Goal: Task Accomplishment & Management: Complete application form

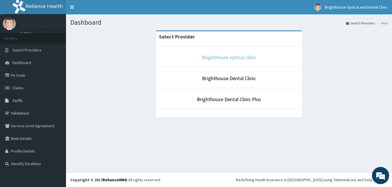
click at [236, 55] on link "Brighthouse optical clinic" at bounding box center [229, 57] width 54 height 7
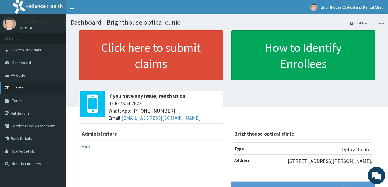
click at [18, 88] on span "Claims" at bounding box center [17, 87] width 11 height 5
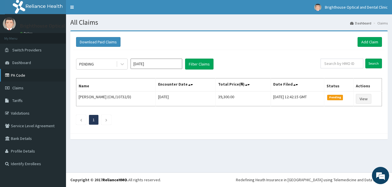
click at [18, 74] on link "PA Code" at bounding box center [33, 75] width 66 height 13
click at [367, 41] on link "Add Claim" at bounding box center [370, 42] width 24 height 10
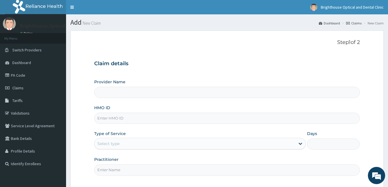
type input "Brighthouse optical clinic"
click at [20, 74] on link "PA Code" at bounding box center [33, 75] width 66 height 13
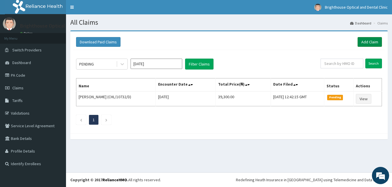
click at [366, 40] on link "Add Claim" at bounding box center [370, 42] width 24 height 10
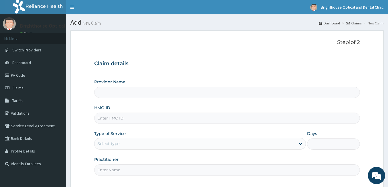
type input "Brighthouse optical clinic"
click at [293, 117] on input "HMO ID" at bounding box center [227, 118] width 266 height 11
type input "c"
type input "CHL/10993/A"
click at [300, 144] on icon at bounding box center [300, 144] width 3 height 2
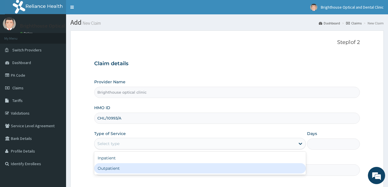
click at [283, 164] on div "Outpatient" at bounding box center [200, 168] width 212 height 10
type input "1"
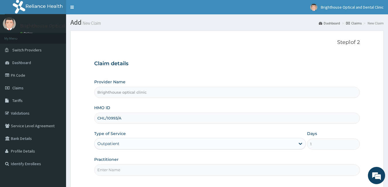
click at [295, 171] on input "Practitioner" at bounding box center [227, 169] width 266 height 11
type input "Dr. Ijeoma"
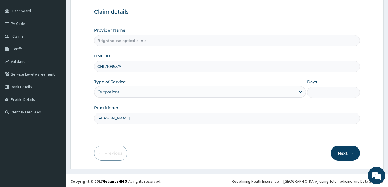
scroll to position [53, 0]
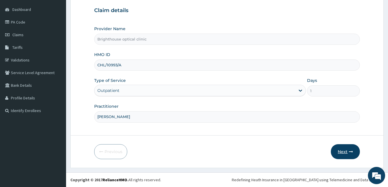
click at [340, 150] on button "Next" at bounding box center [345, 151] width 29 height 15
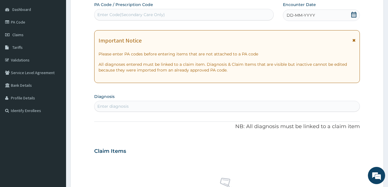
click at [354, 13] on icon at bounding box center [353, 15] width 5 height 6
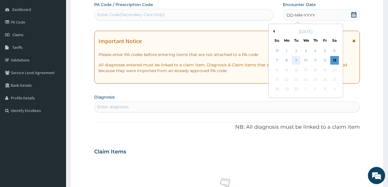
click at [296, 60] on div "9" at bounding box center [296, 60] width 9 height 9
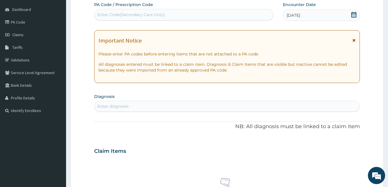
click at [235, 13] on div "Enter Code(Secondary Care Only)" at bounding box center [183, 14] width 179 height 9
type input "PA/D98D82"
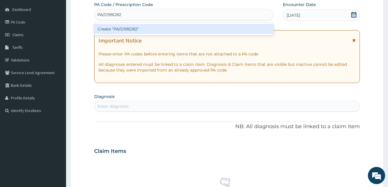
click at [182, 26] on div "Create "PA/D98D82"" at bounding box center [184, 29] width 180 height 10
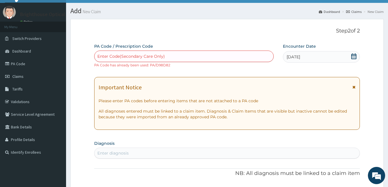
scroll to position [7, 0]
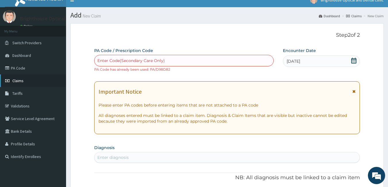
click at [19, 80] on span "Claims" at bounding box center [17, 80] width 11 height 5
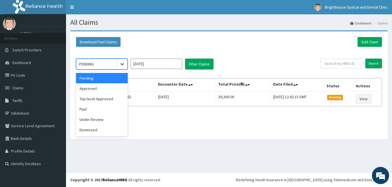
click at [122, 64] on icon at bounding box center [122, 64] width 6 height 6
click at [108, 86] on div "Approved" at bounding box center [102, 88] width 52 height 10
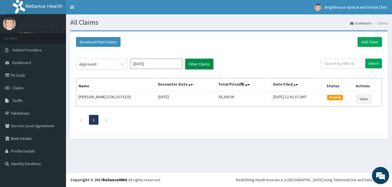
click at [193, 64] on button "Filter Claims" at bounding box center [199, 64] width 28 height 11
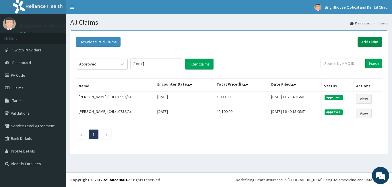
click at [364, 40] on link "Add Claim" at bounding box center [370, 42] width 24 height 10
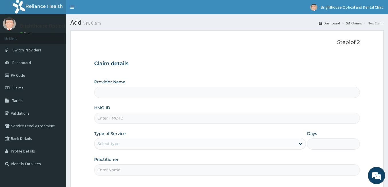
click at [305, 91] on input "Provider Name" at bounding box center [227, 92] width 266 height 11
type input "Brighthouse optical clinic"
click at [302, 117] on input "HMO ID" at bounding box center [227, 118] width 266 height 11
type input "CHL/10995/A"
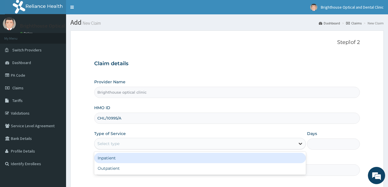
click at [300, 144] on icon at bounding box center [300, 144] width 6 height 6
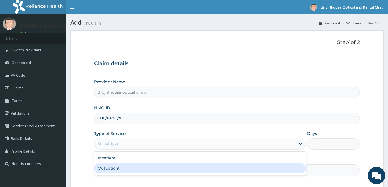
click at [286, 167] on div "Outpatient" at bounding box center [200, 168] width 212 height 10
type input "1"
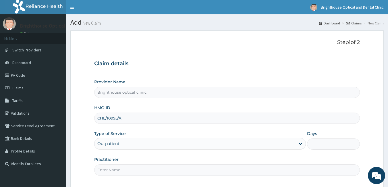
click at [275, 171] on input "Practitioner" at bounding box center [227, 169] width 266 height 11
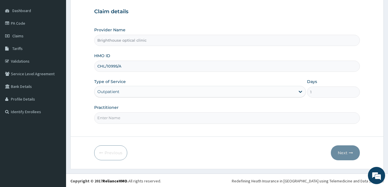
scroll to position [53, 0]
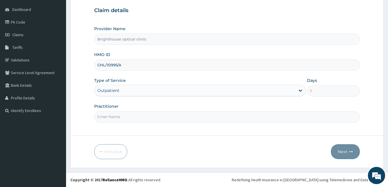
click at [220, 117] on input "Practitioner" at bounding box center [227, 116] width 266 height 11
type input "Dr. Ijeoma"
click at [343, 151] on button "Next" at bounding box center [345, 151] width 29 height 15
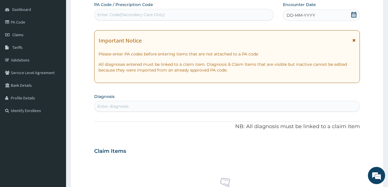
click at [353, 13] on icon at bounding box center [354, 15] width 6 height 6
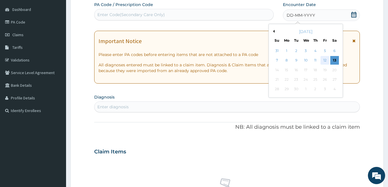
click at [324, 59] on div "12" at bounding box center [324, 60] width 9 height 9
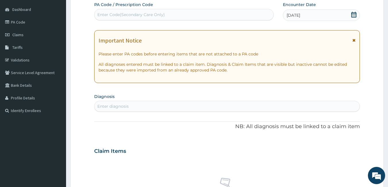
click at [195, 13] on div "Enter Code(Secondary Care Only)" at bounding box center [183, 14] width 179 height 9
type input "PA/BFE561"
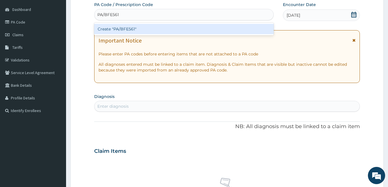
click at [177, 29] on div "Create "PA/BFE561"" at bounding box center [184, 29] width 180 height 10
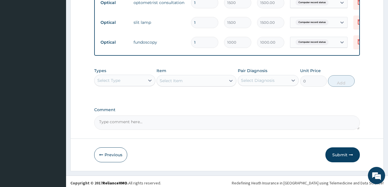
scroll to position [323, 0]
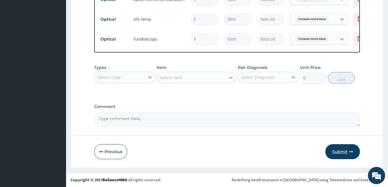
click at [341, 150] on button "Submit" at bounding box center [342, 151] width 34 height 15
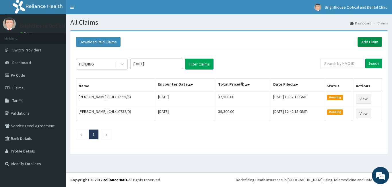
click at [369, 39] on link "Add Claim" at bounding box center [370, 42] width 24 height 10
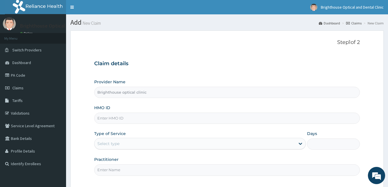
click at [300, 118] on input "HMO ID" at bounding box center [227, 118] width 266 height 11
type input "CHL/10995/C"
click at [300, 144] on icon at bounding box center [300, 144] width 3 height 2
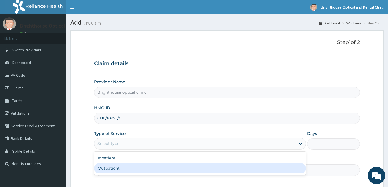
click at [287, 169] on div "Outpatient" at bounding box center [200, 168] width 212 height 10
type input "1"
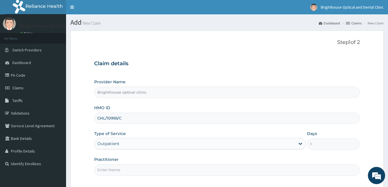
click at [230, 174] on input "Practitioner" at bounding box center [227, 169] width 266 height 11
type input "[PERSON_NAME]"
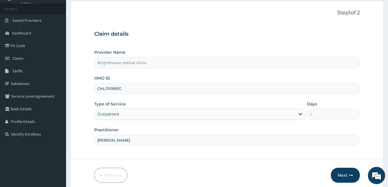
scroll to position [53, 0]
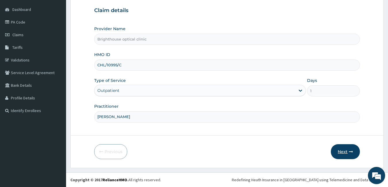
click at [344, 151] on button "Next" at bounding box center [345, 151] width 29 height 15
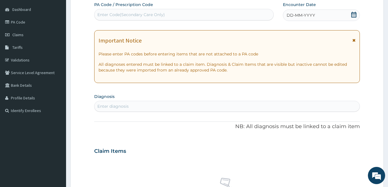
click at [354, 16] on icon at bounding box center [354, 15] width 6 height 6
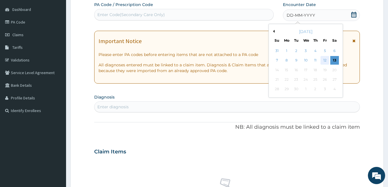
click at [324, 59] on div "12" at bounding box center [324, 60] width 9 height 9
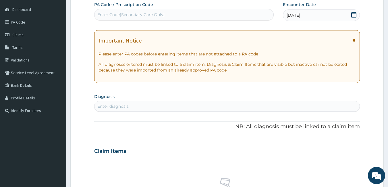
click at [243, 13] on div "Enter Code(Secondary Care Only)" at bounding box center [183, 14] width 179 height 9
type input "PA/EF5DF9"
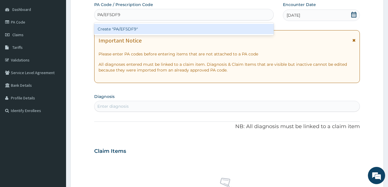
click at [220, 30] on div "Create "PA/EF5DF9"" at bounding box center [184, 29] width 180 height 10
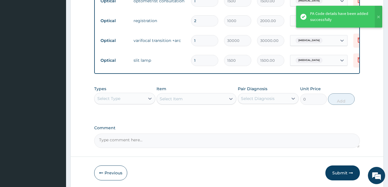
scroll to position [323, 0]
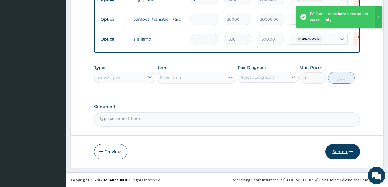
click at [338, 149] on button "Submit" at bounding box center [342, 151] width 34 height 15
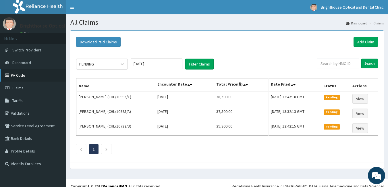
click at [27, 74] on link "PA Code" at bounding box center [33, 75] width 66 height 13
